Goal: Task Accomplishment & Management: Complete application form

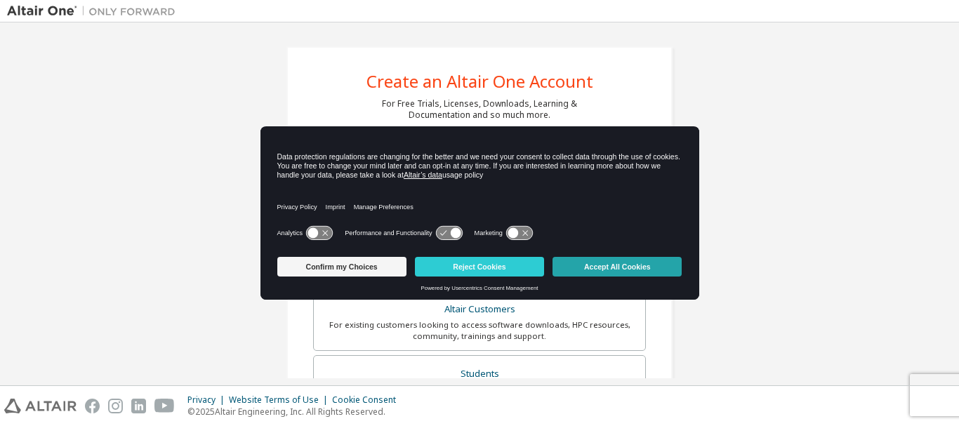
click at [628, 261] on button "Accept All Cookies" at bounding box center [617, 267] width 129 height 20
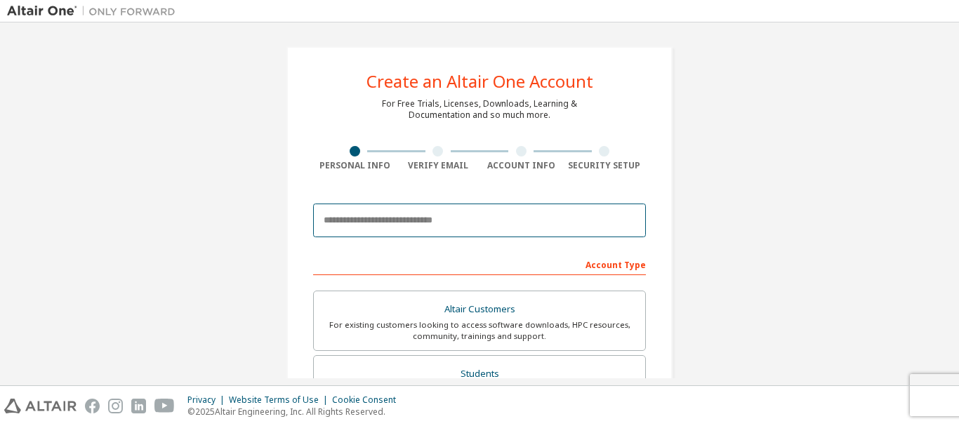
click at [381, 226] on input "email" at bounding box center [479, 221] width 333 height 34
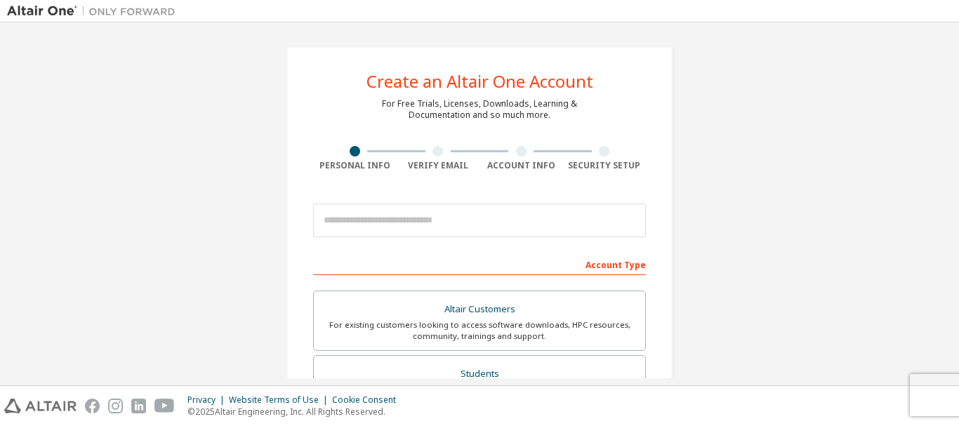
click at [820, 283] on div "Create an Altair One Account For Free Trials, Licenses, Downloads, Learning & D…" at bounding box center [479, 401] width 945 height 744
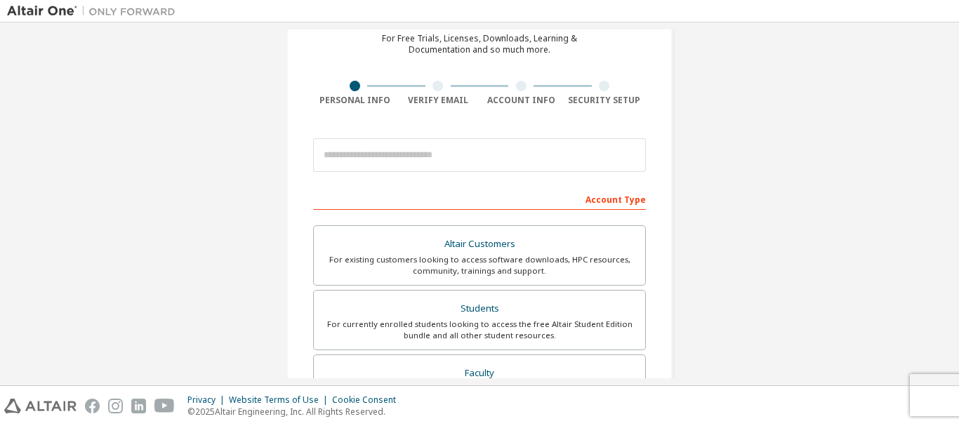
scroll to position [78, 0]
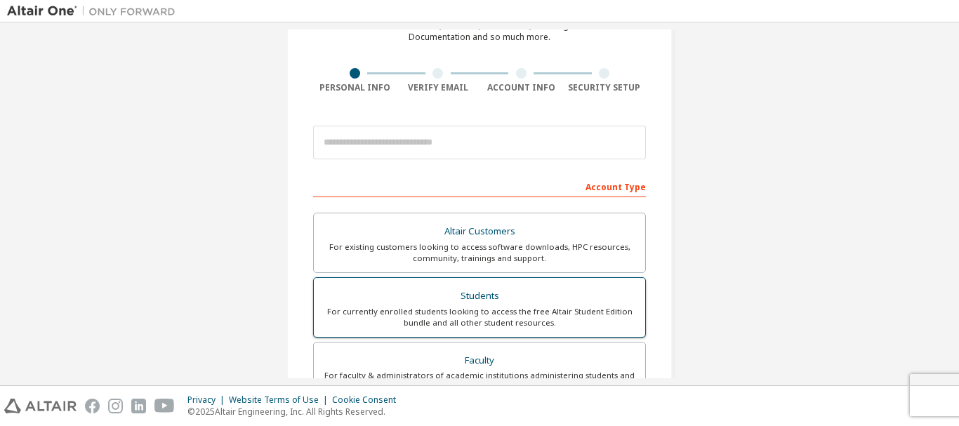
click at [407, 303] on div "Students" at bounding box center [479, 297] width 315 height 20
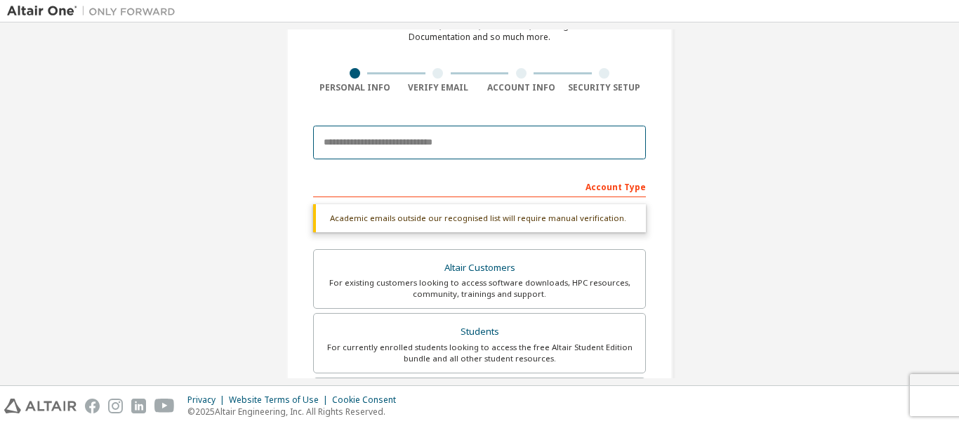
click at [374, 133] on input "email" at bounding box center [479, 143] width 333 height 34
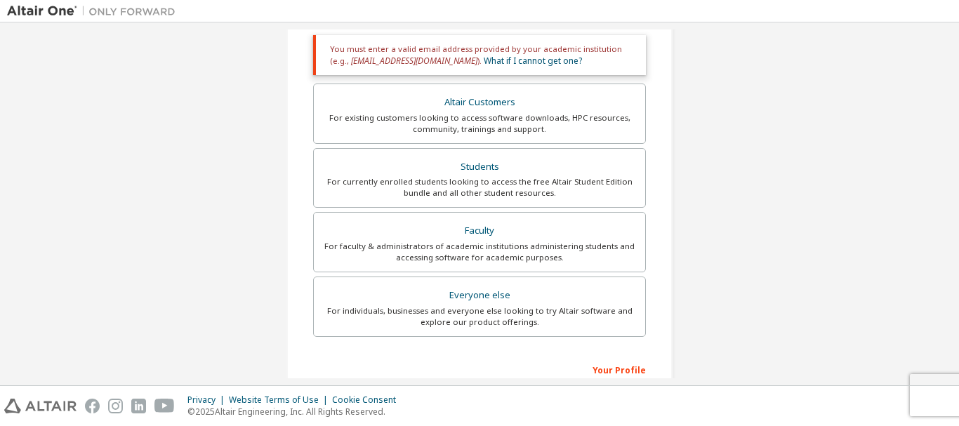
scroll to position [290, 0]
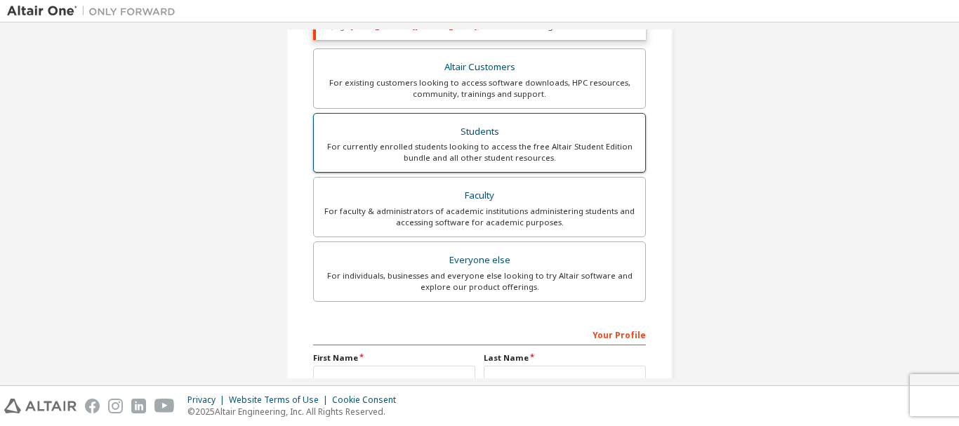
type input "**********"
click at [511, 143] on div "For currently enrolled students looking to access the free Altair Student Editi…" at bounding box center [479, 152] width 315 height 22
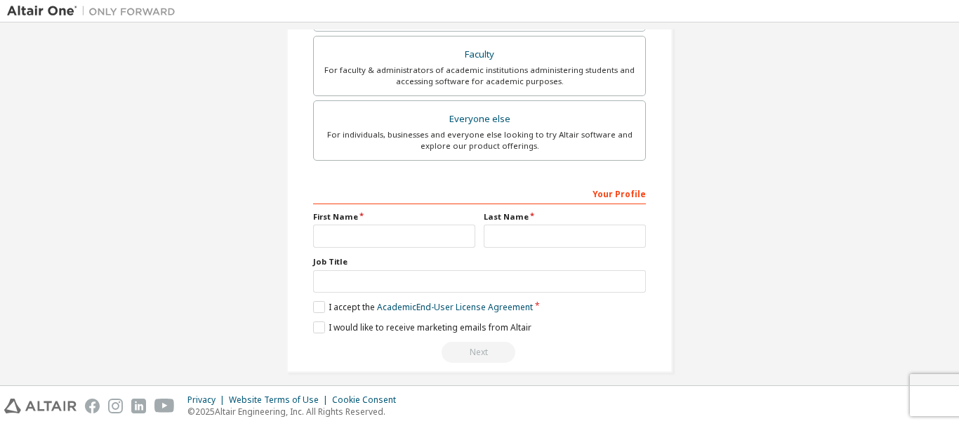
scroll to position [442, 0]
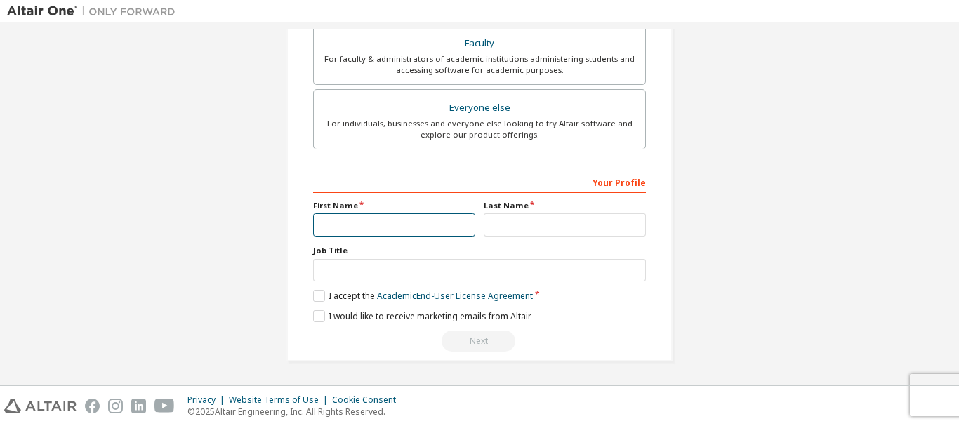
click at [382, 230] on input "text" at bounding box center [394, 225] width 162 height 23
type input "******"
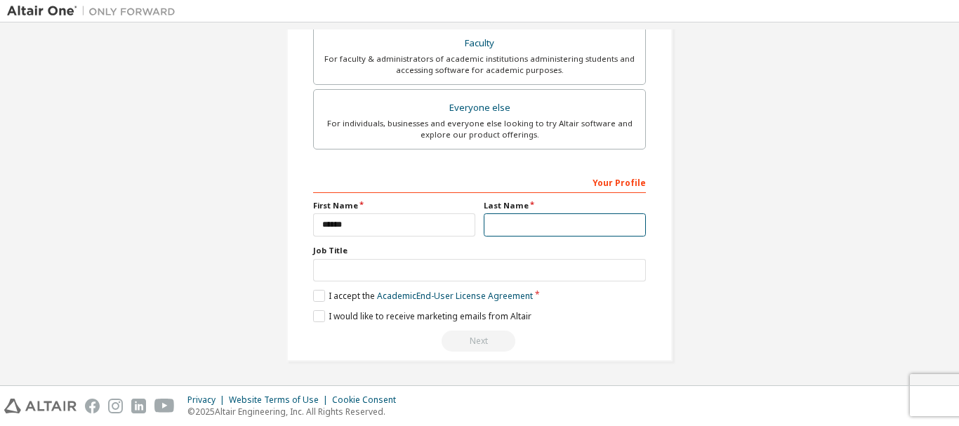
click at [492, 225] on input "text" at bounding box center [565, 225] width 162 height 23
type input "******"
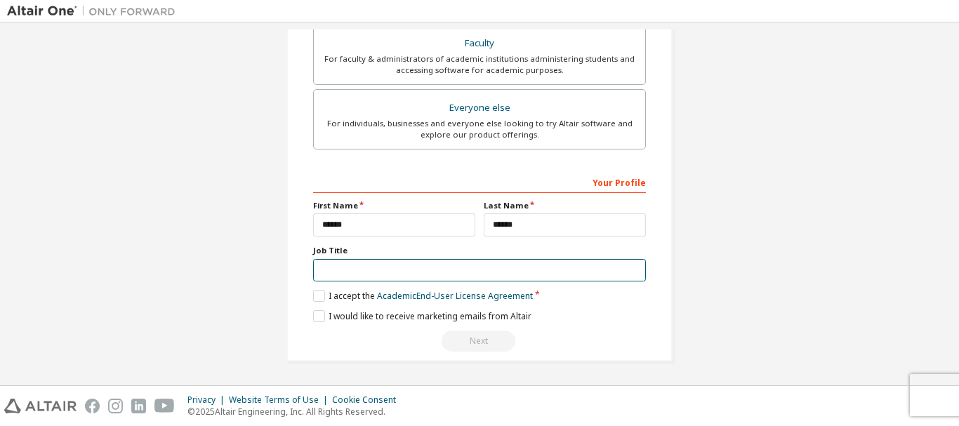
click at [319, 273] on input "text" at bounding box center [479, 270] width 333 height 23
type input "*******"
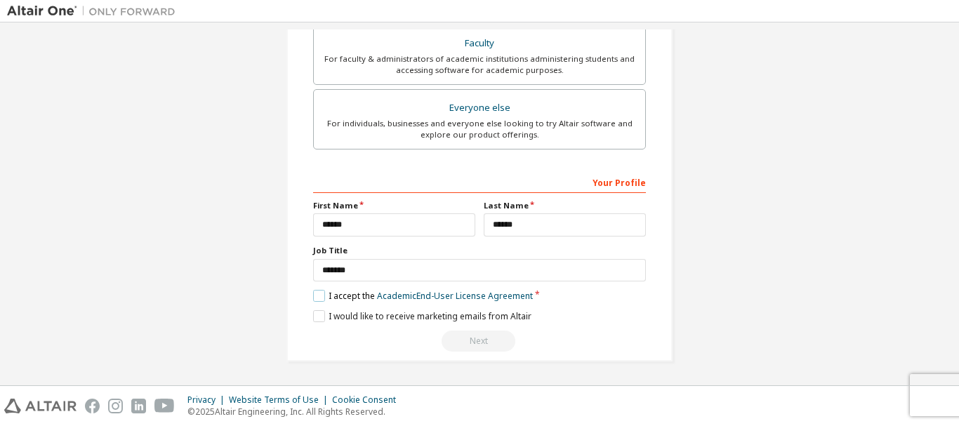
click at [315, 296] on label "I accept the Academic End-User License Agreement" at bounding box center [423, 296] width 220 height 12
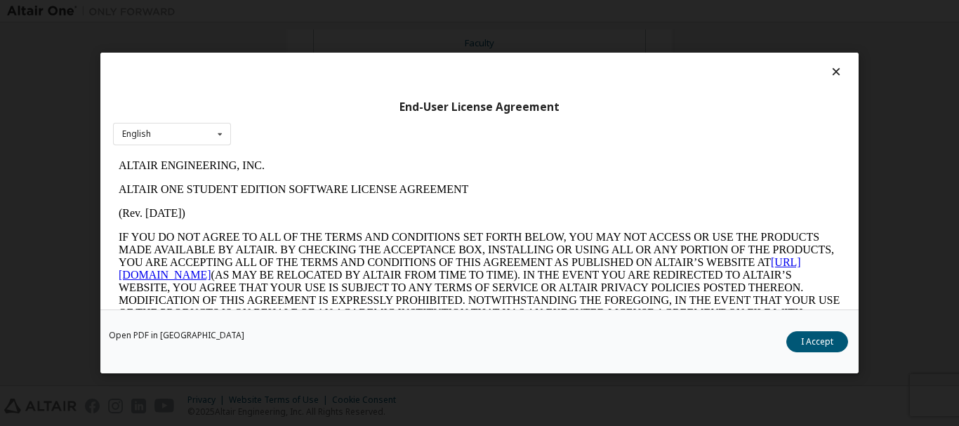
scroll to position [0, 0]
click at [811, 339] on button "I Accept" at bounding box center [818, 341] width 62 height 21
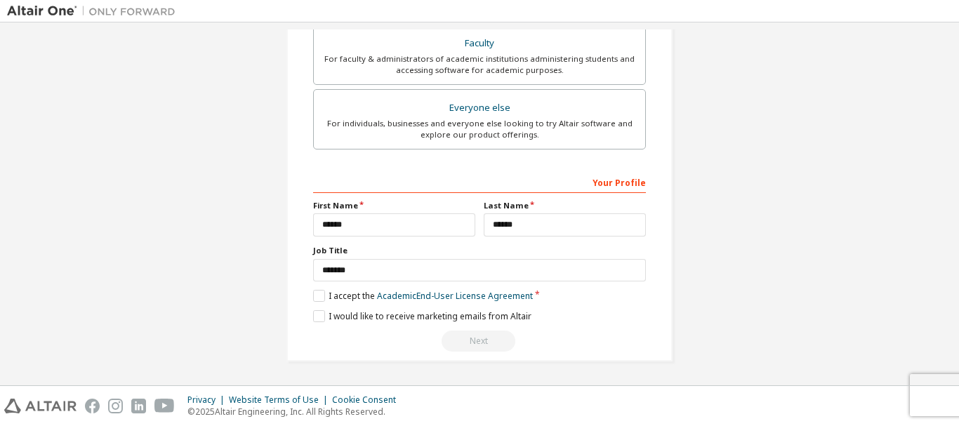
click at [475, 336] on div "Next" at bounding box center [479, 341] width 333 height 21
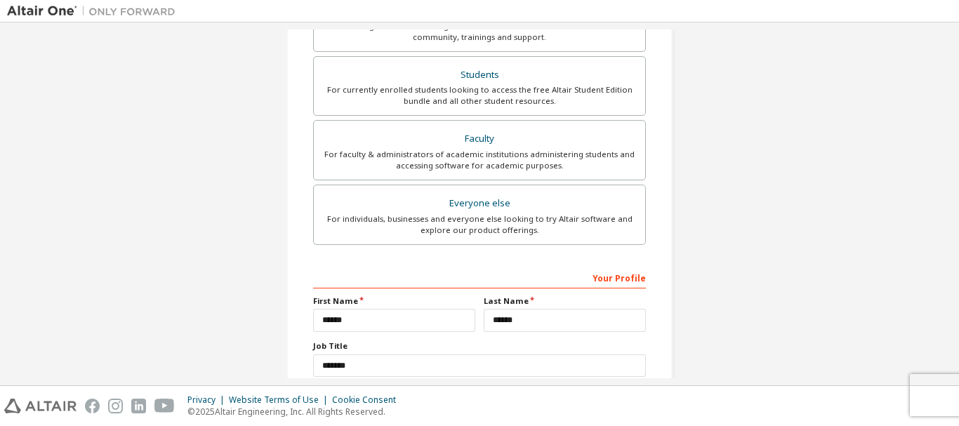
scroll to position [442, 0]
